Goal: Book appointment/travel/reservation

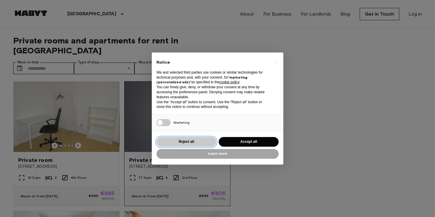
click at [199, 142] on button "Reject all" at bounding box center [187, 142] width 60 height 10
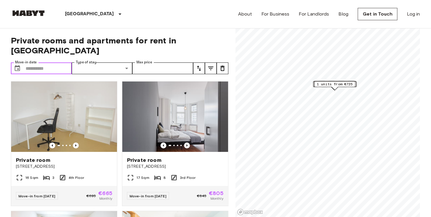
click at [58, 63] on input "Move-in date" at bounding box center [49, 69] width 46 height 12
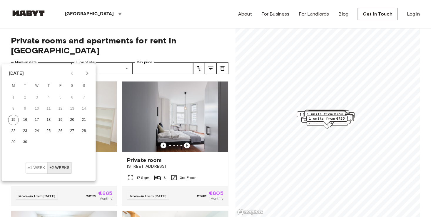
click at [84, 74] on icon "Next month" at bounding box center [87, 73] width 7 height 7
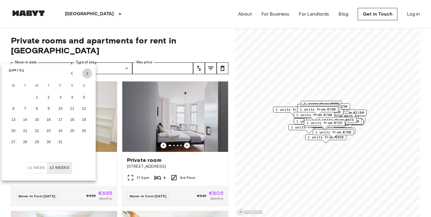
click at [84, 74] on icon "Next month" at bounding box center [87, 73] width 7 height 7
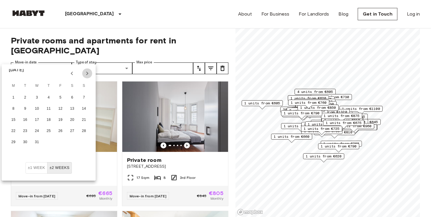
click at [84, 74] on icon "Next month" at bounding box center [87, 73] width 7 height 7
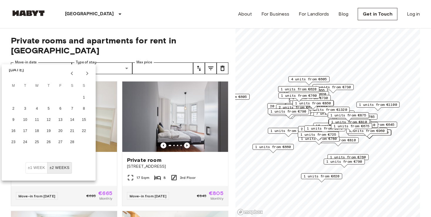
click at [84, 74] on icon "Next month" at bounding box center [87, 73] width 7 height 7
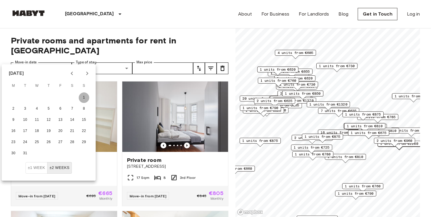
click at [83, 99] on button "1" at bounding box center [84, 98] width 11 height 11
type input "**********"
